Goal: Information Seeking & Learning: Learn about a topic

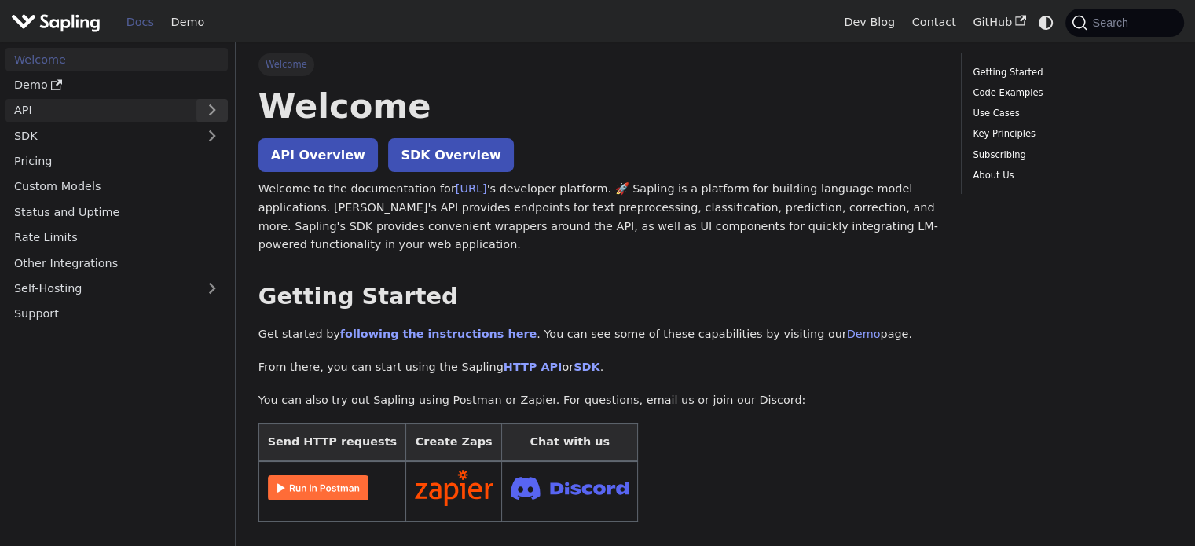
click at [210, 109] on button "Expand sidebar category 'API'" at bounding box center [211, 110] width 31 height 23
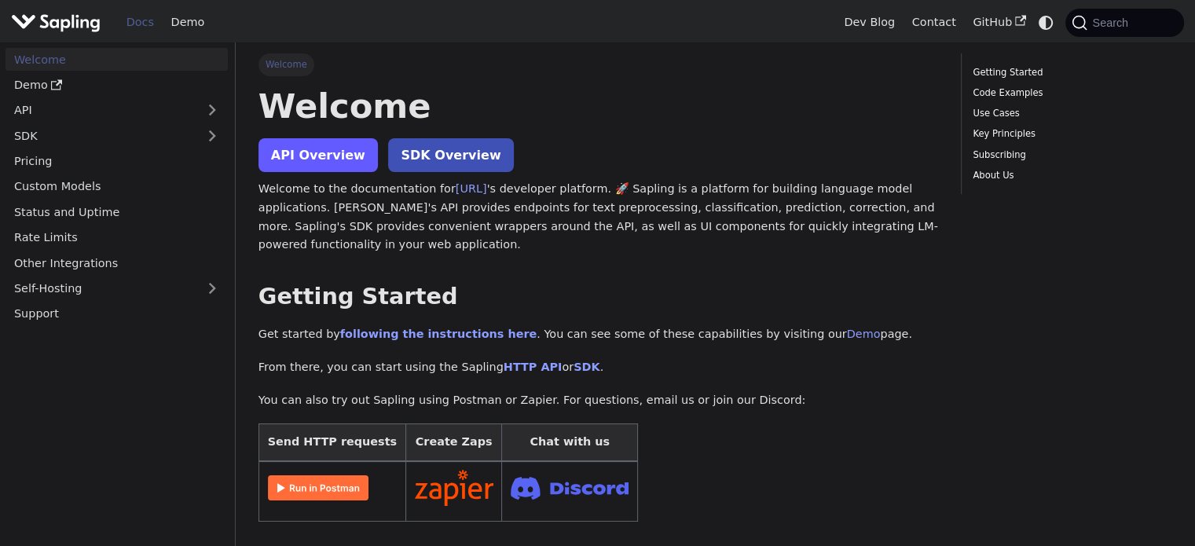
click at [311, 145] on link "API Overview" at bounding box center [318, 155] width 119 height 34
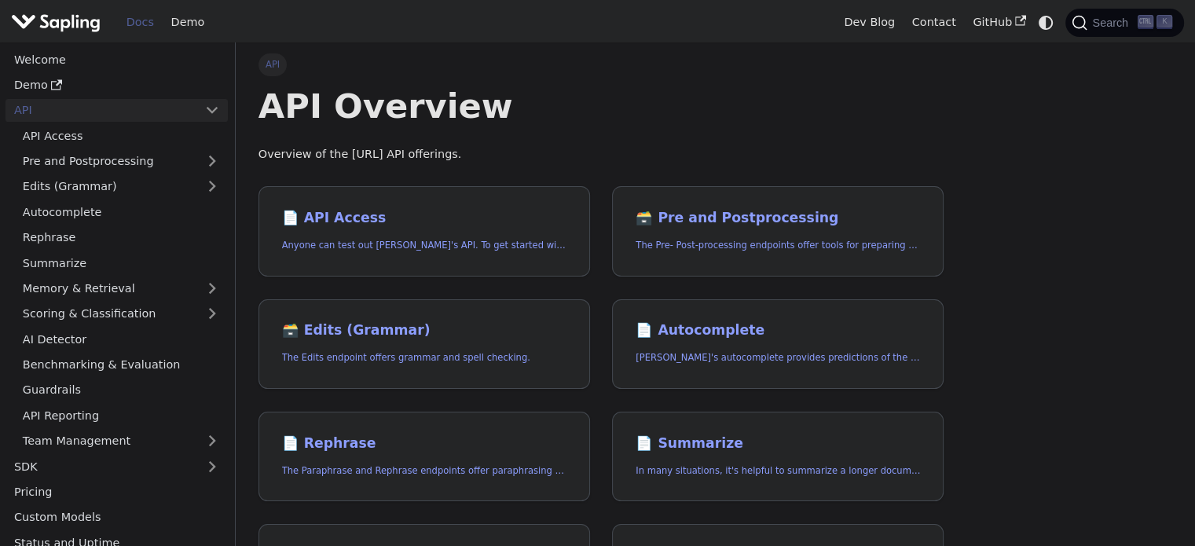
click at [79, 31] on img "Main" at bounding box center [56, 22] width 90 height 23
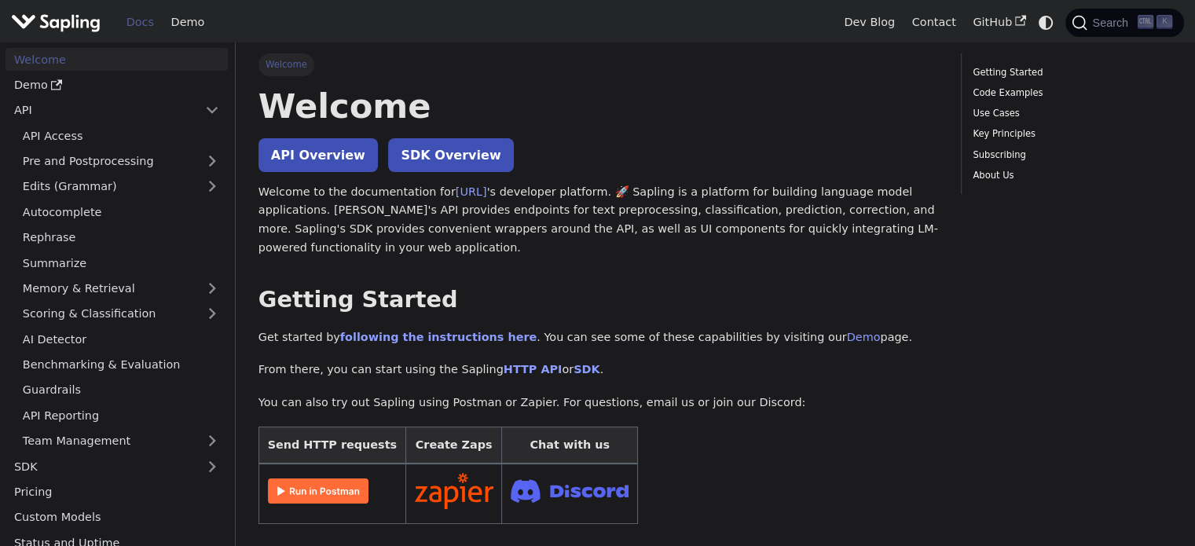
click at [76, 21] on img "Main" at bounding box center [56, 22] width 90 height 23
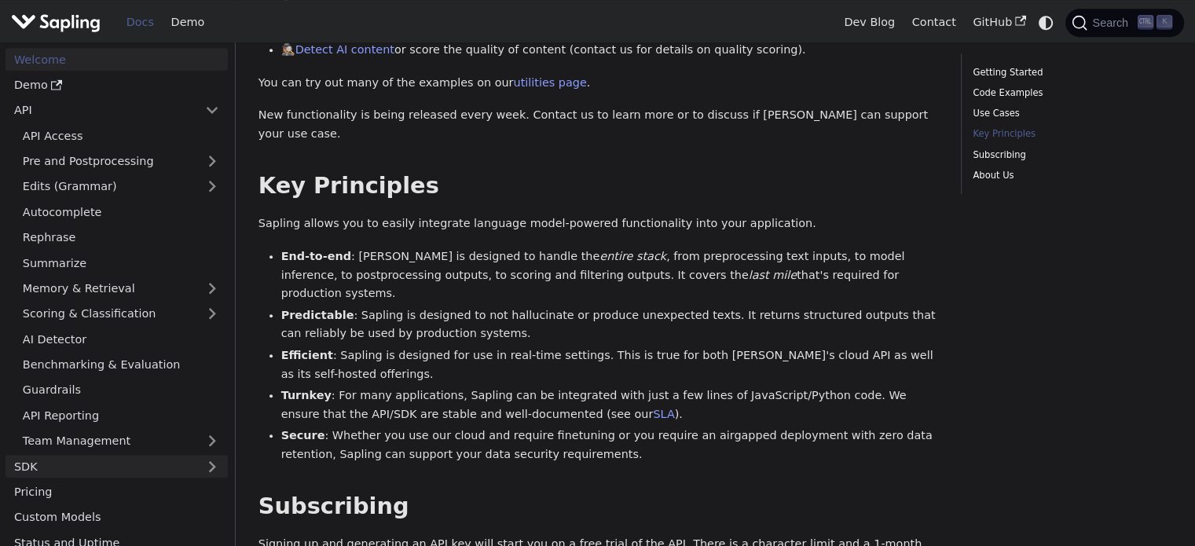
scroll to position [786, 0]
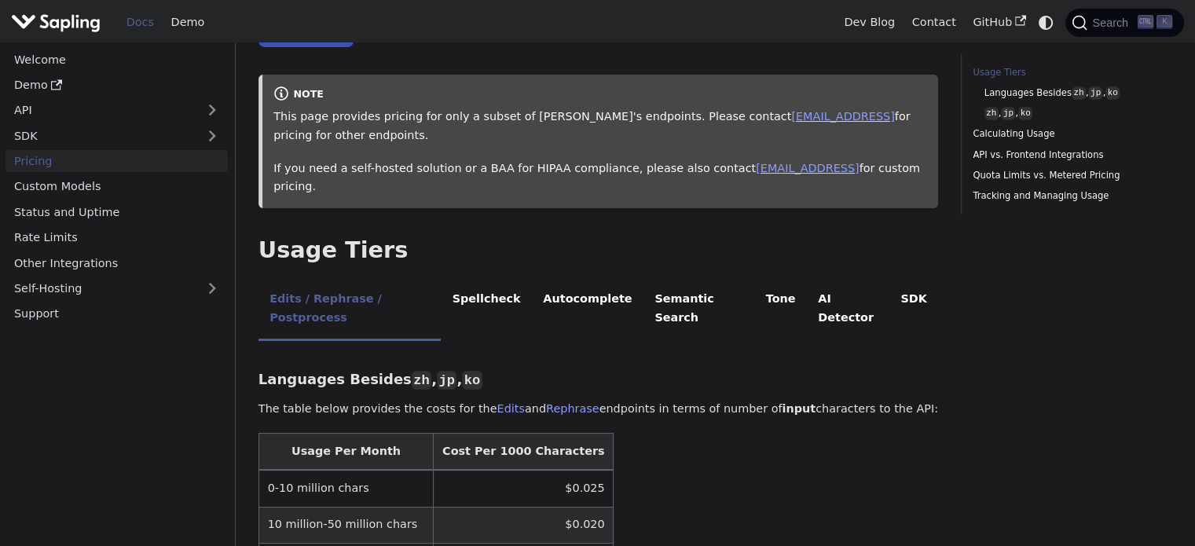
scroll to position [314, 0]
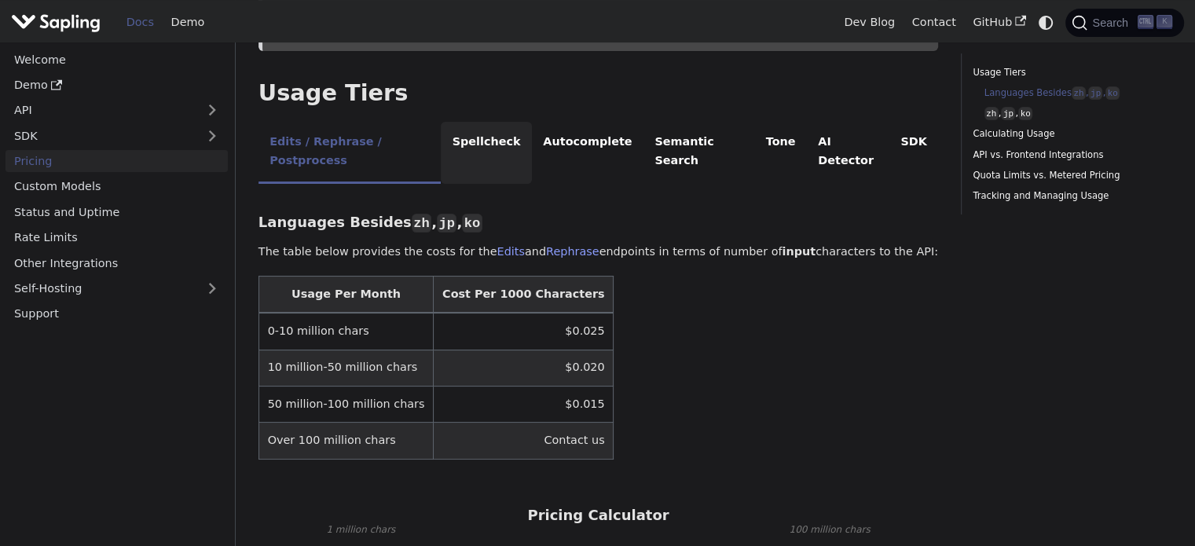
click at [481, 122] on li "Spellcheck" at bounding box center [486, 153] width 91 height 62
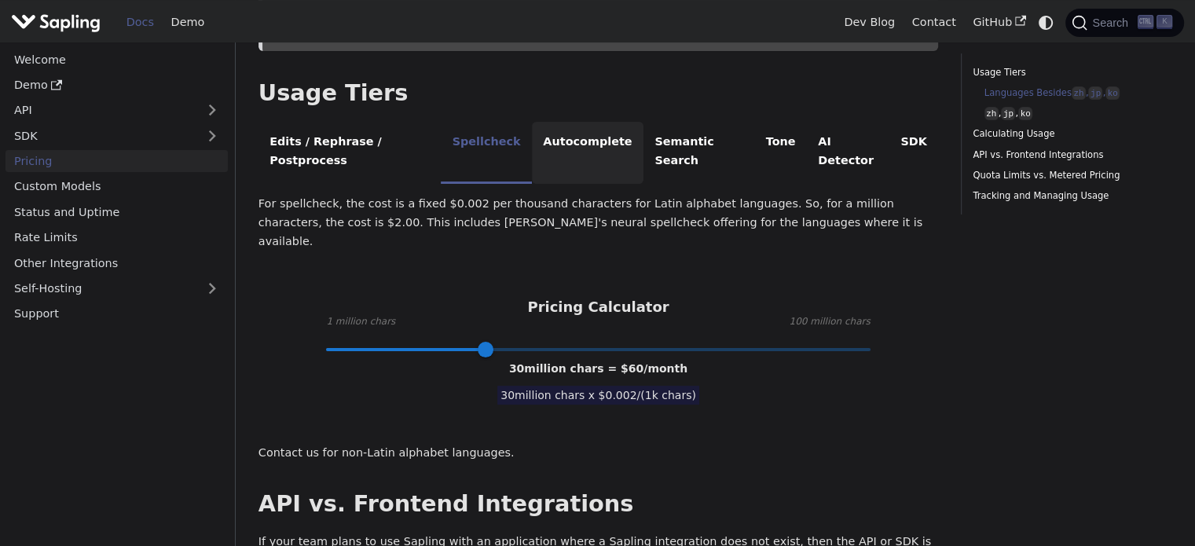
click at [537, 122] on li "Autocomplete" at bounding box center [588, 153] width 112 height 62
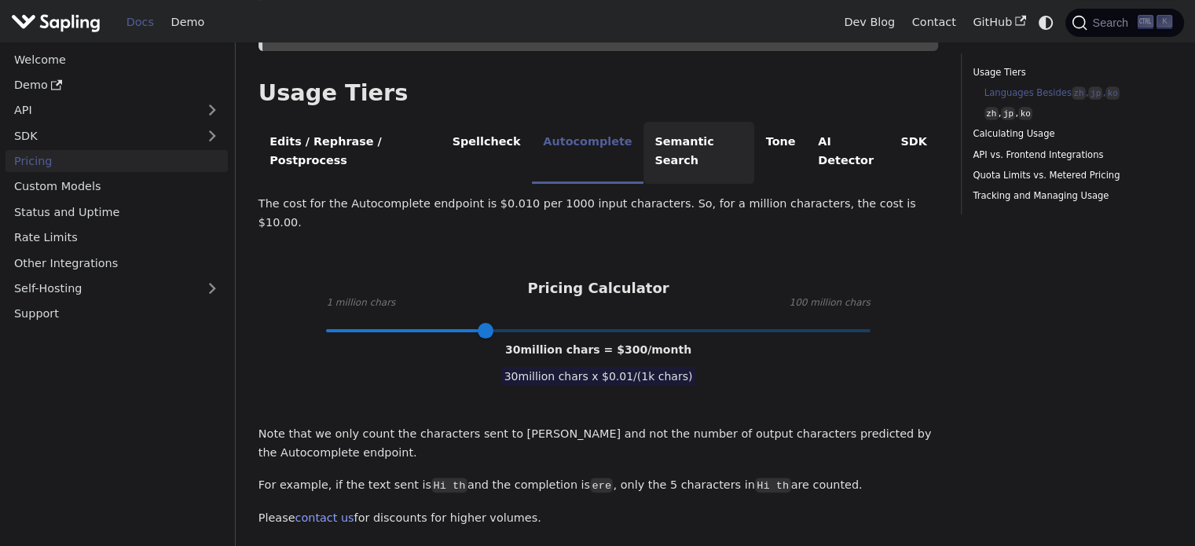
click at [648, 122] on li "Semantic Search" at bounding box center [699, 153] width 111 height 62
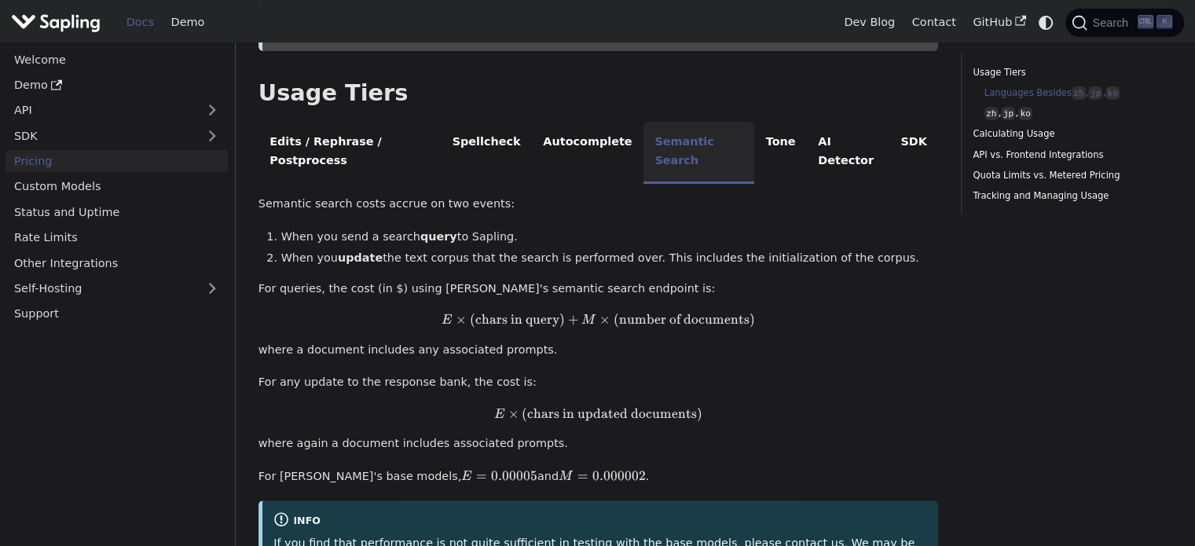
click at [710, 122] on li "Semantic Search" at bounding box center [699, 153] width 111 height 62
click at [754, 122] on li "Tone" at bounding box center [780, 153] width 53 height 62
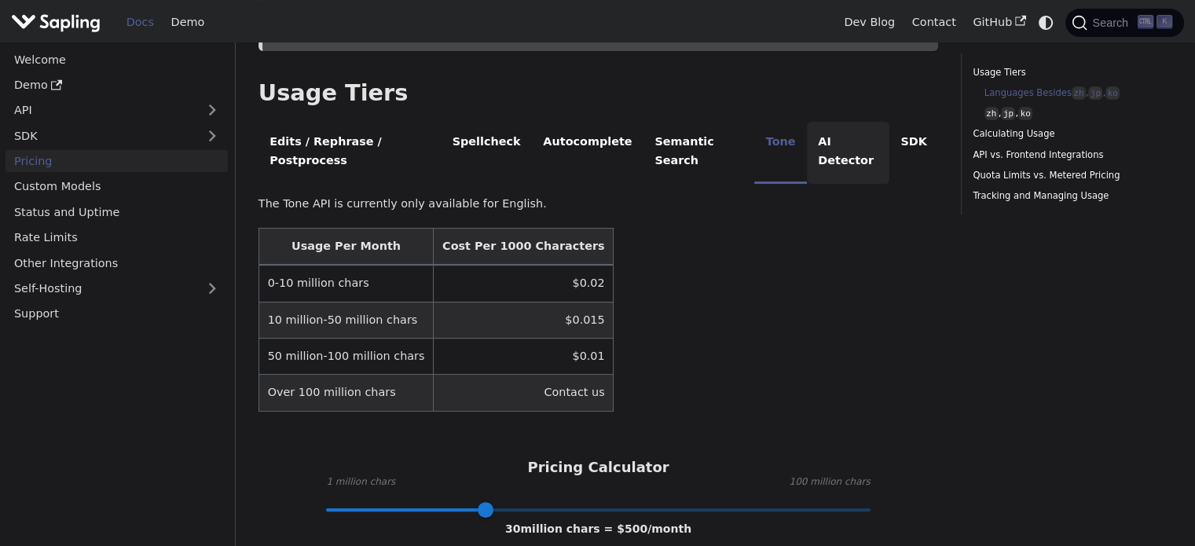
click at [807, 122] on li "AI Detector" at bounding box center [848, 153] width 83 height 62
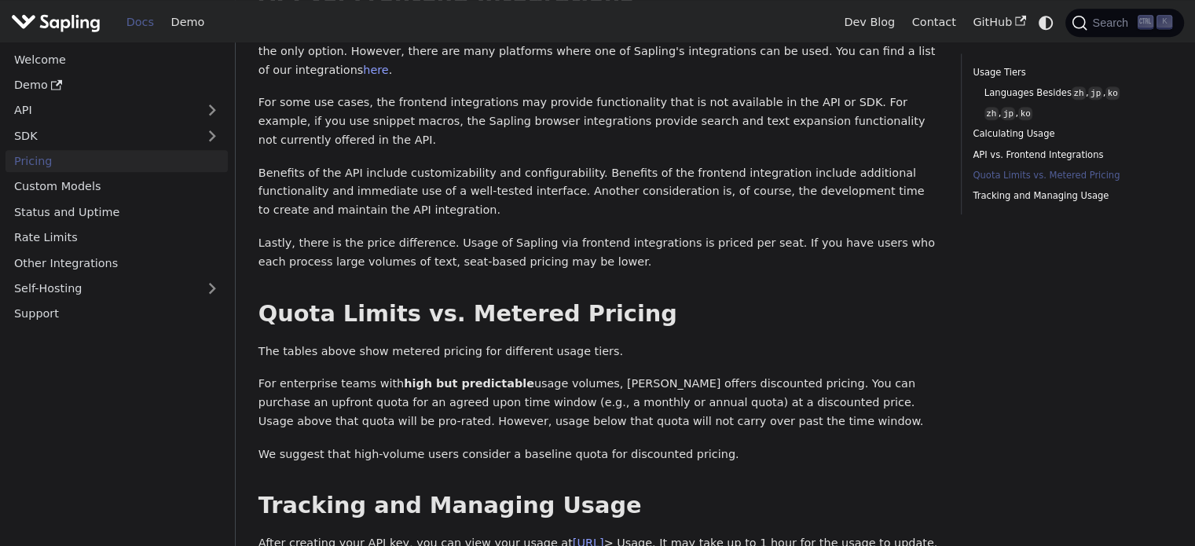
scroll to position [1100, 0]
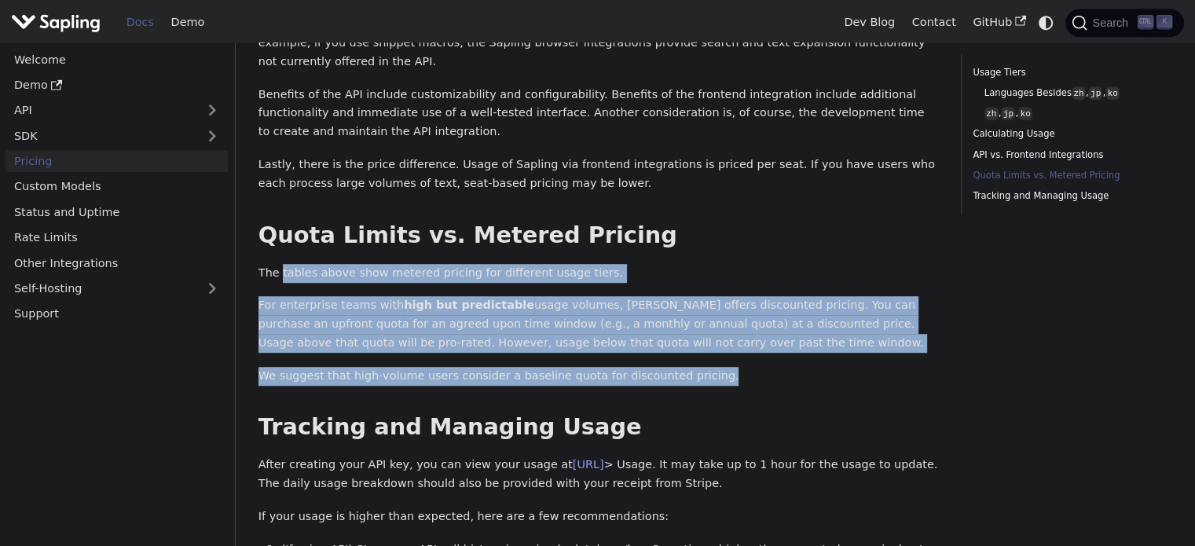
drag, startPoint x: 278, startPoint y: 183, endPoint x: 684, endPoint y: 288, distance: 419.5
click at [521, 296] on p "For enterprise teams with high but predictable usage volumes, Sapling offers di…" at bounding box center [599, 324] width 680 height 56
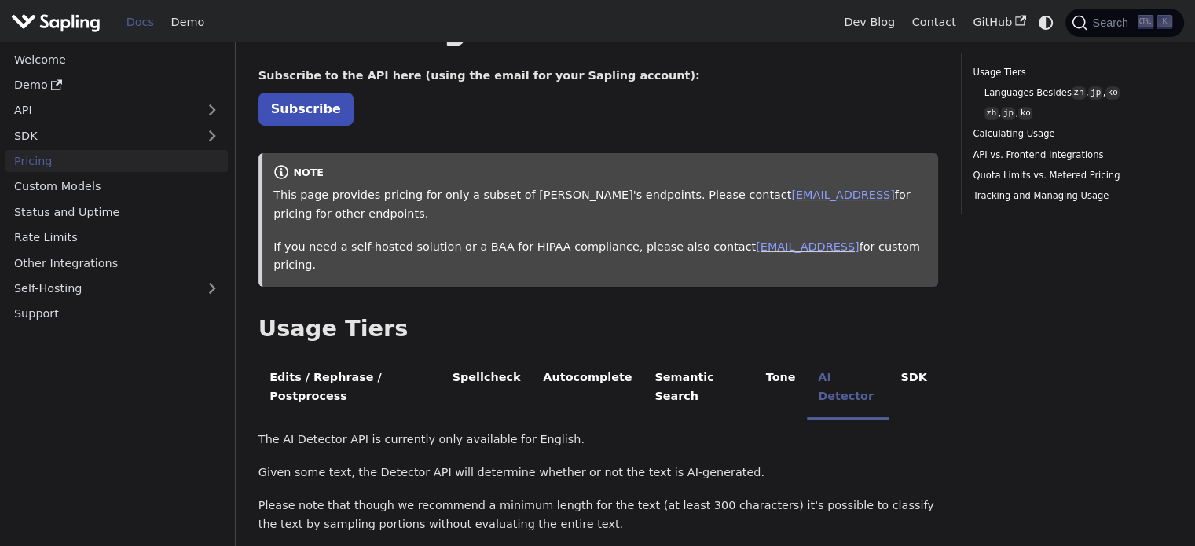
scroll to position [0, 0]
